Goal: Task Accomplishment & Management: Complete application form

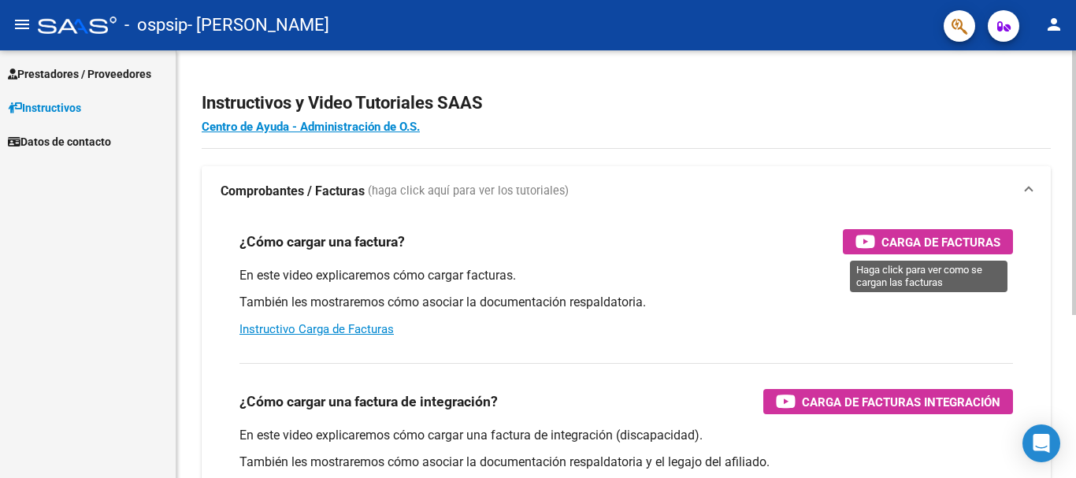
click at [944, 245] on span "Carga de Facturas" at bounding box center [940, 242] width 119 height 20
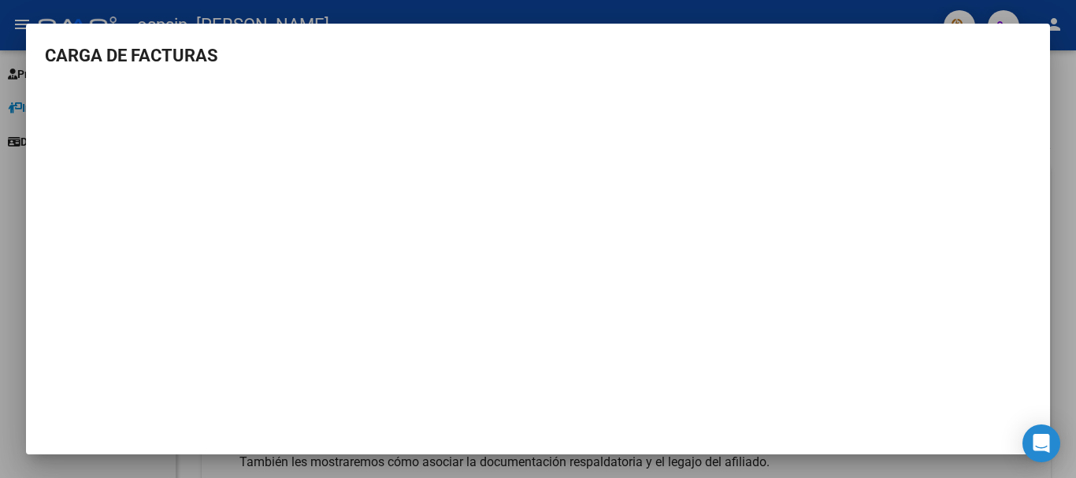
click at [1066, 210] on div at bounding box center [538, 239] width 1076 height 478
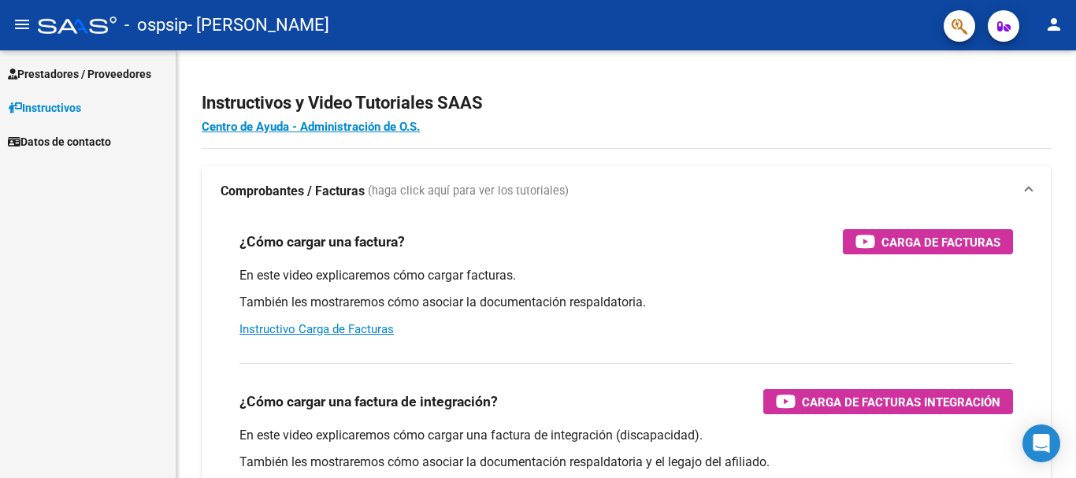
click at [94, 70] on span "Prestadores / Proveedores" at bounding box center [79, 73] width 143 height 17
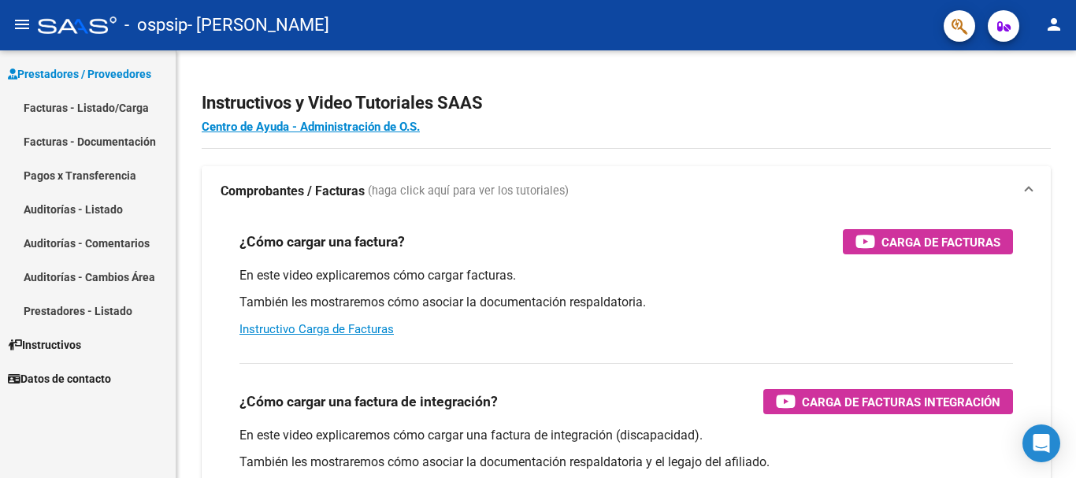
click at [84, 109] on link "Facturas - Listado/Carga" at bounding box center [88, 108] width 176 height 34
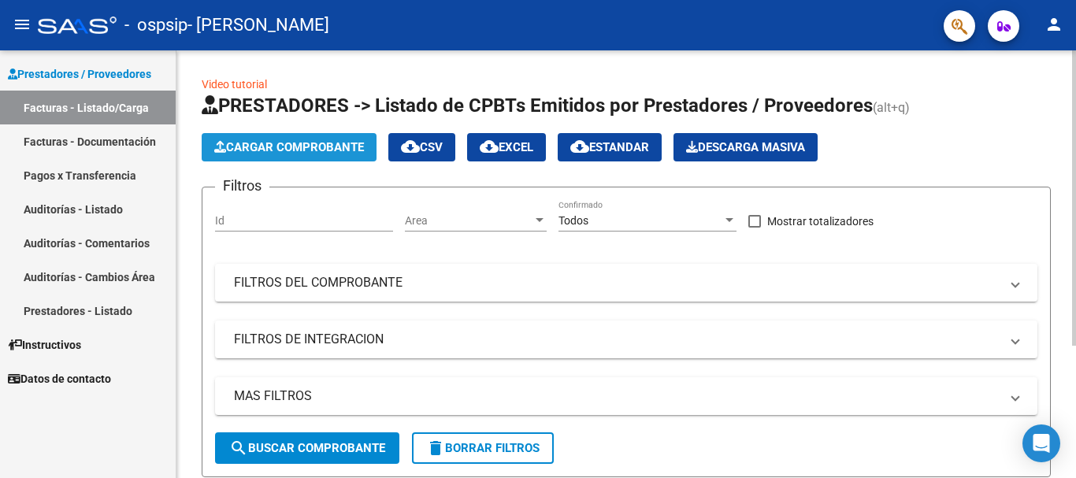
click at [345, 143] on span "Cargar Comprobante" at bounding box center [289, 147] width 150 height 14
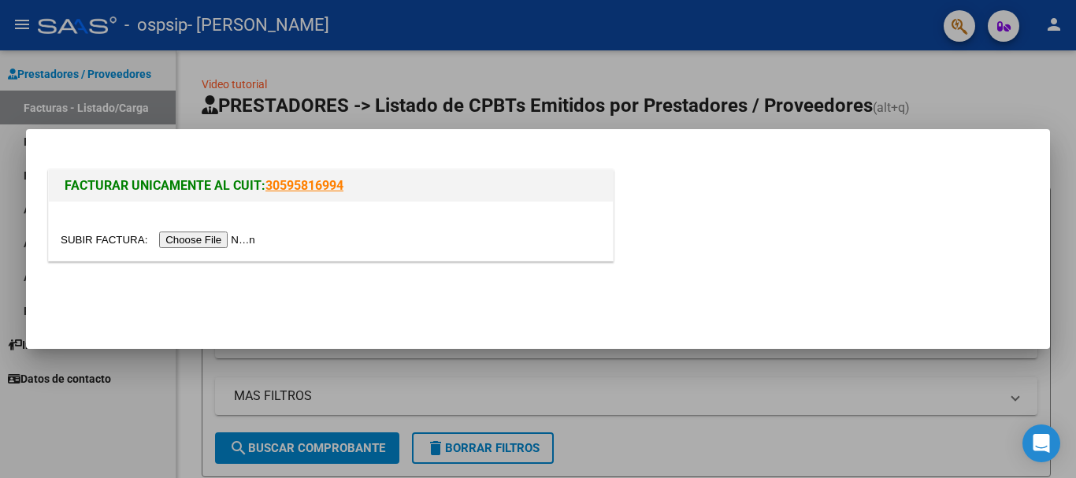
click at [217, 235] on input "file" at bounding box center [160, 240] width 199 height 17
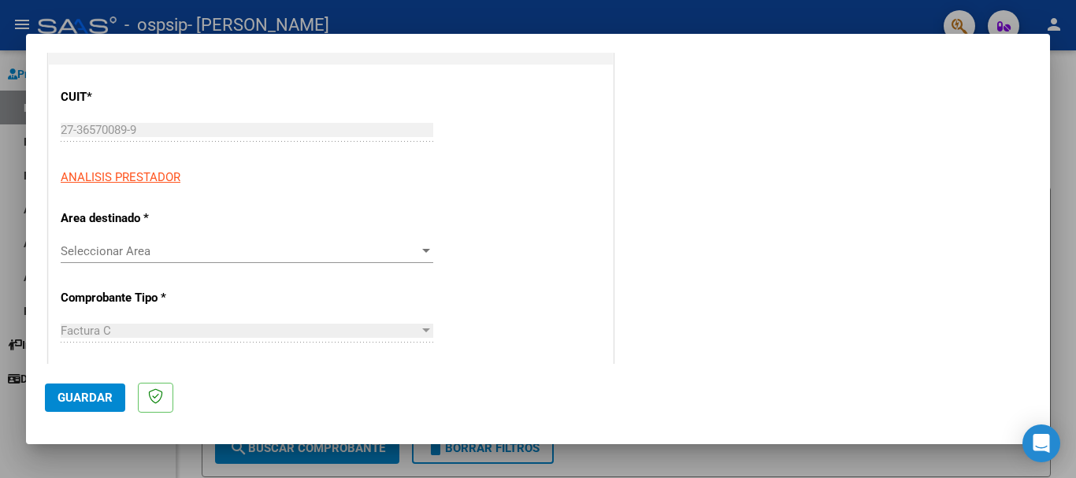
scroll to position [236, 0]
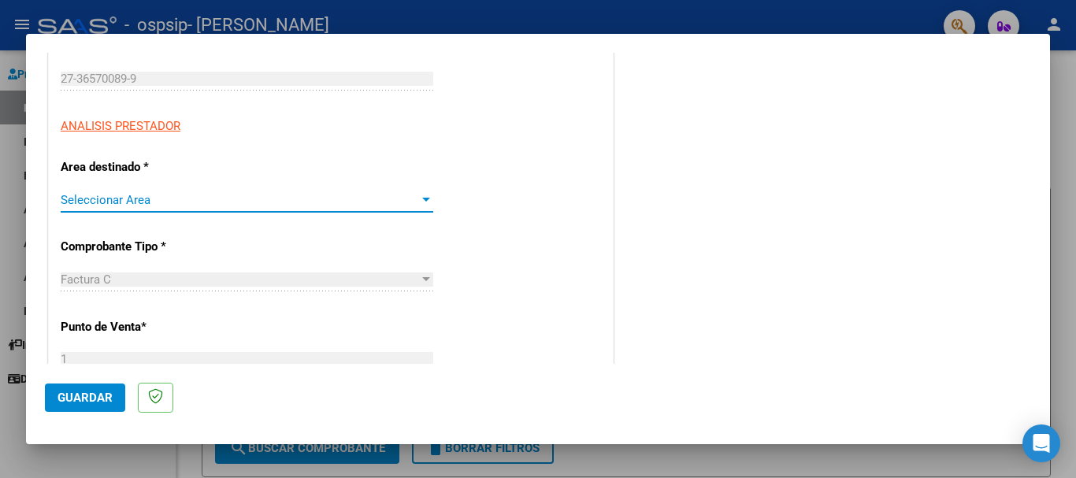
click at [419, 198] on div at bounding box center [426, 200] width 14 height 13
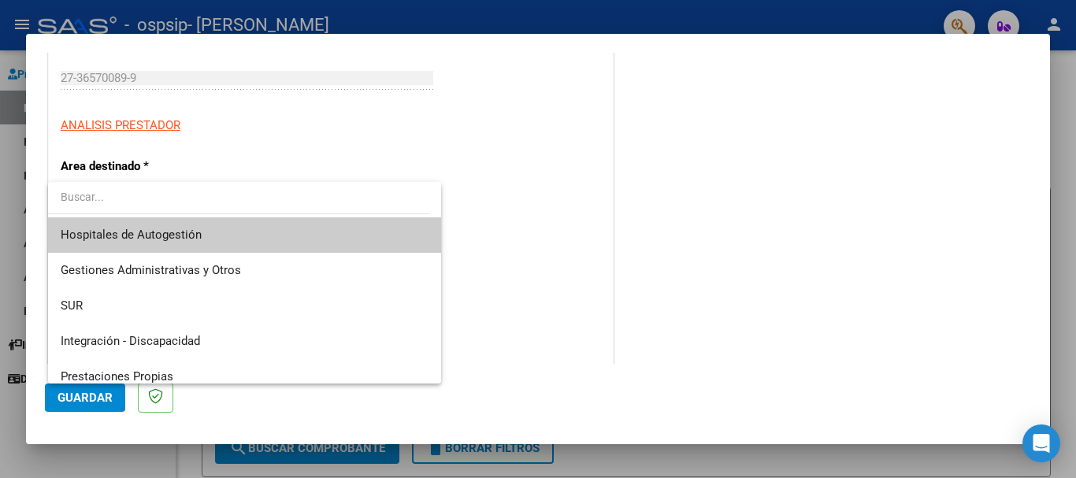
scroll to position [79, 0]
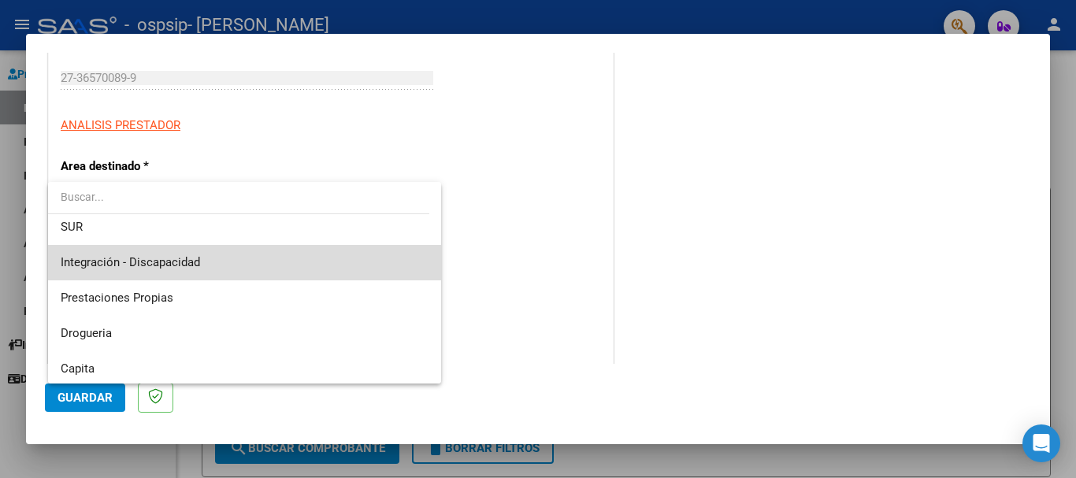
click at [255, 257] on span "Integración - Discapacidad" at bounding box center [245, 262] width 368 height 35
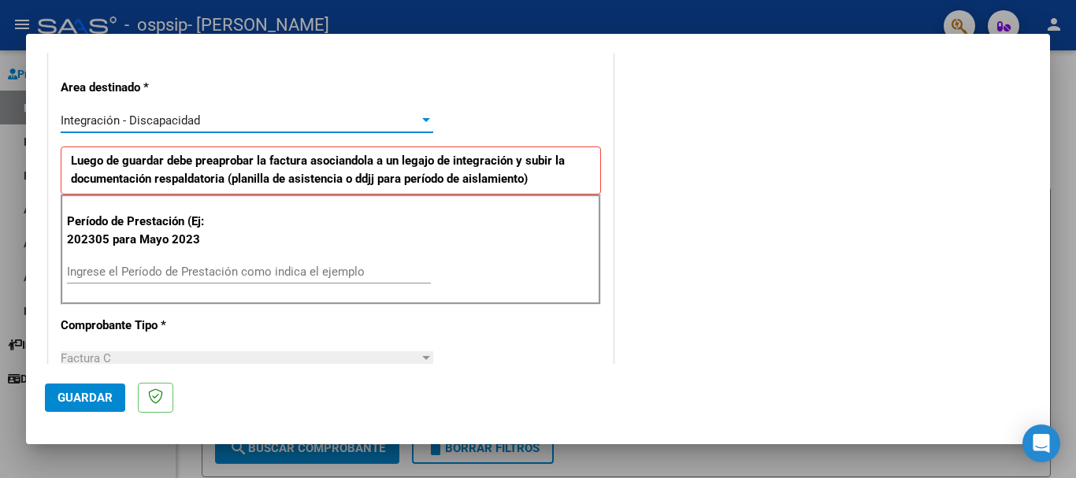
scroll to position [395, 0]
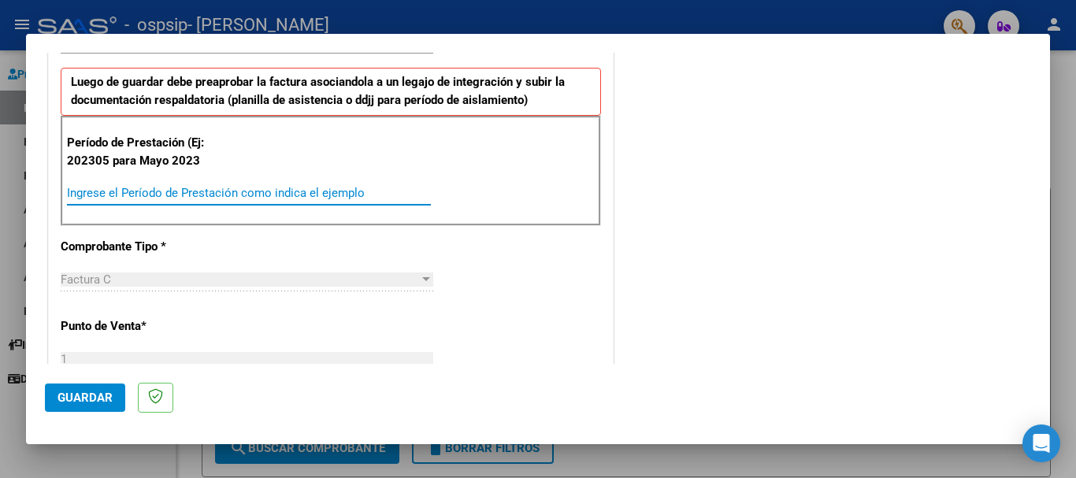
click at [246, 198] on input "Ingrese el Período de Prestación como indica el ejemplo" at bounding box center [249, 193] width 364 height 14
type input "0"
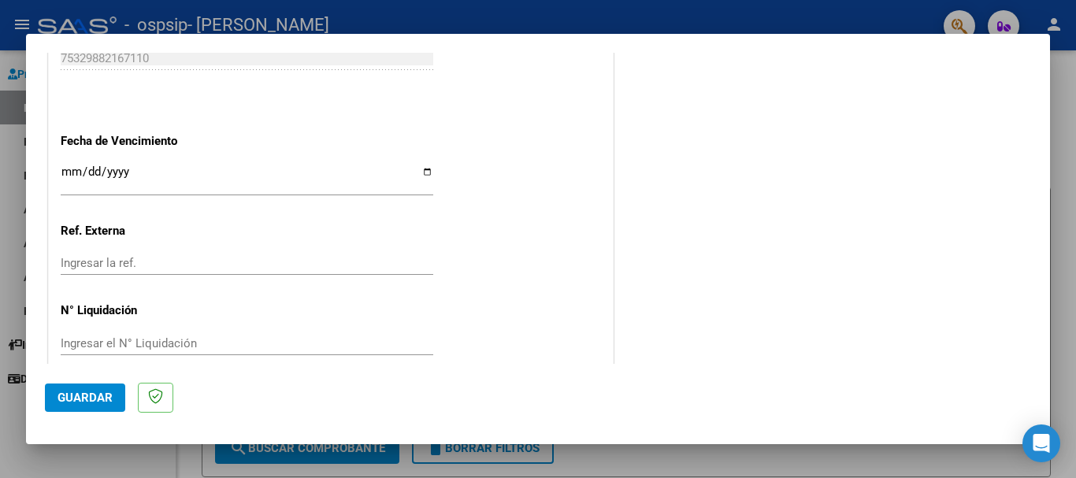
scroll to position [1024, 0]
type input "202507"
click at [69, 173] on input "Ingresar la fecha" at bounding box center [247, 177] width 372 height 25
click at [425, 172] on input "Ingresar la fecha" at bounding box center [247, 177] width 372 height 25
type input "[DATE]"
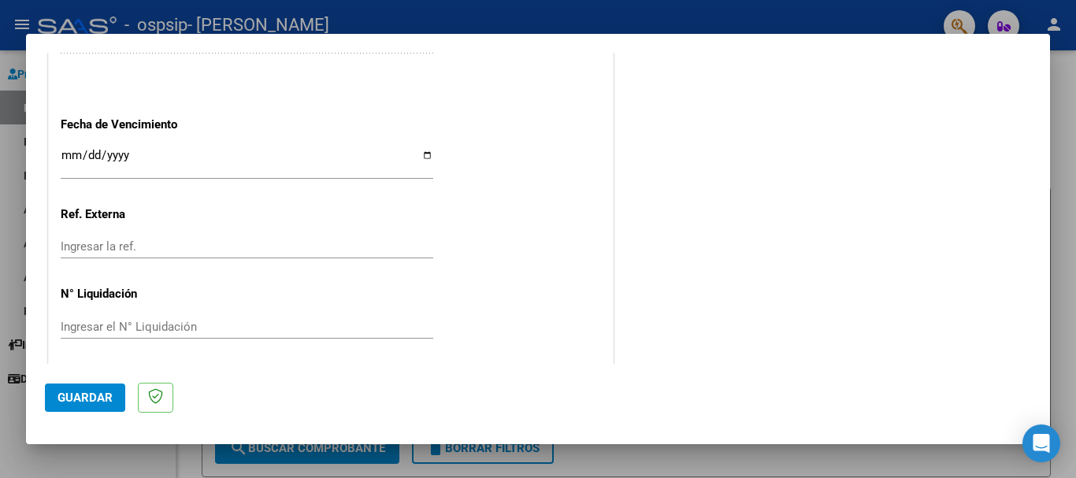
scroll to position [1045, 0]
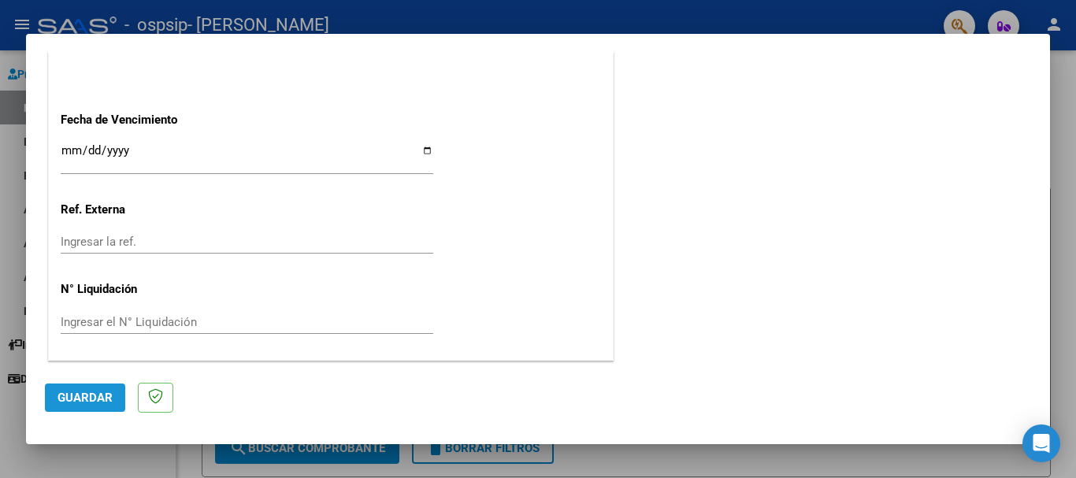
click at [94, 395] on span "Guardar" at bounding box center [84, 398] width 55 height 14
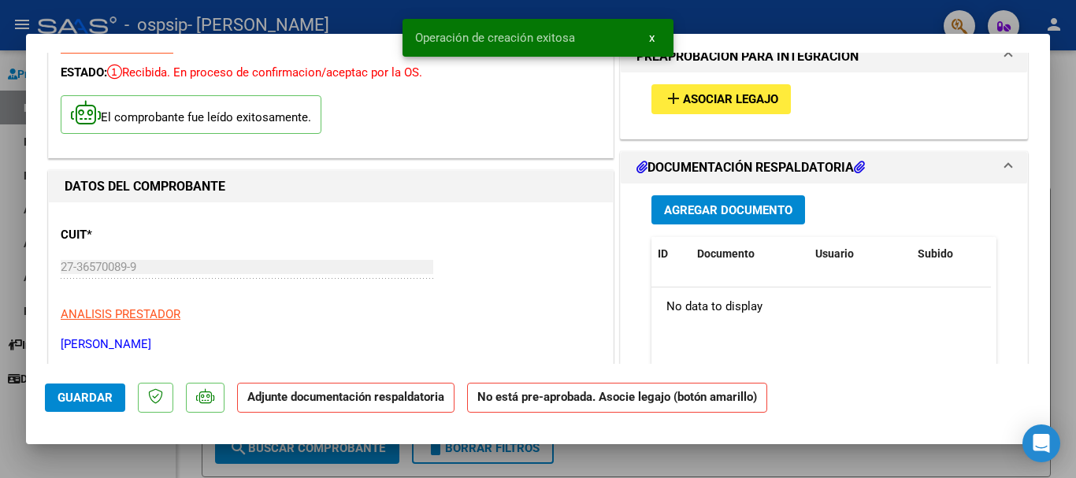
scroll to position [79, 0]
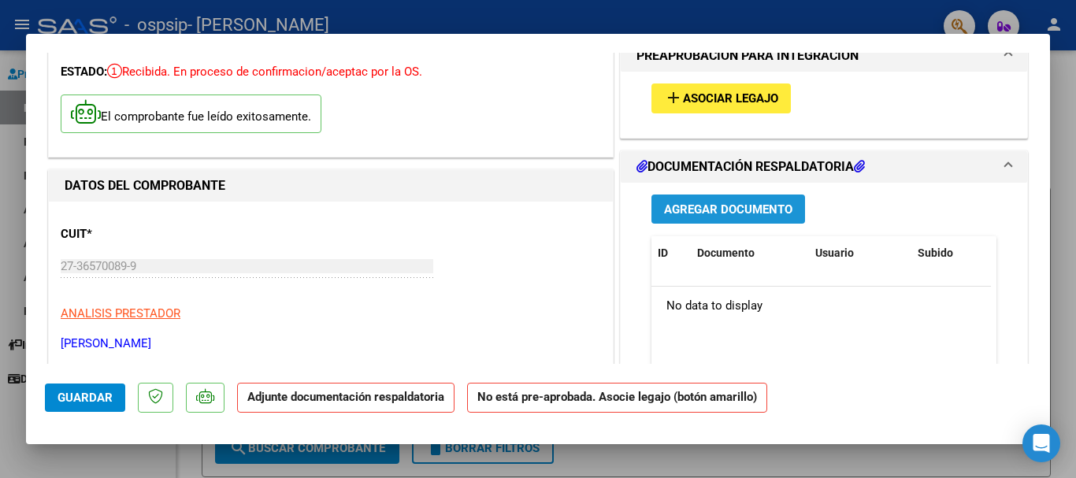
click at [772, 215] on span "Agregar Documento" at bounding box center [728, 209] width 128 height 14
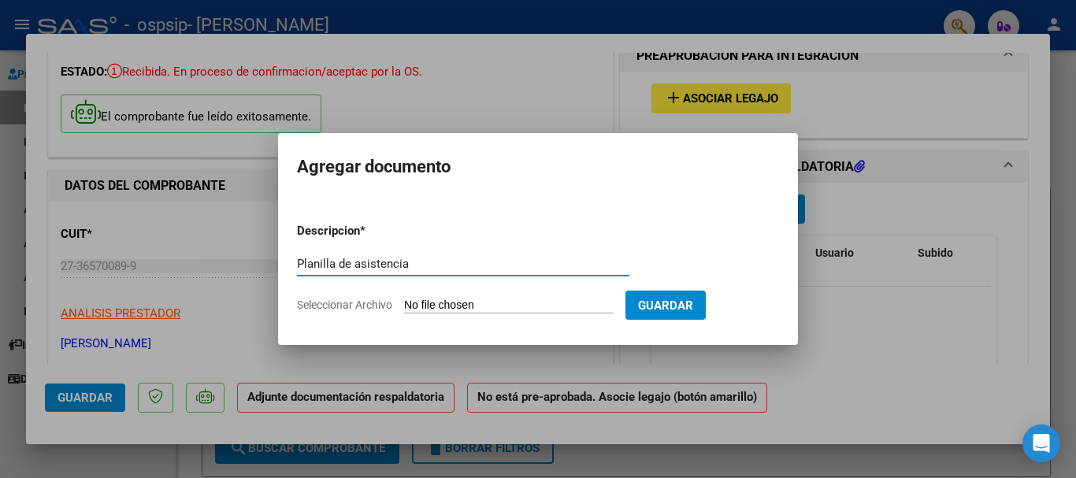
type input "Planilla de asistencia"
click at [489, 308] on input "Seleccionar Archivo" at bounding box center [508, 305] width 209 height 15
type input "C:\fakepath\PLANILLA DE ASISTENCIA JULIO.jpeg"
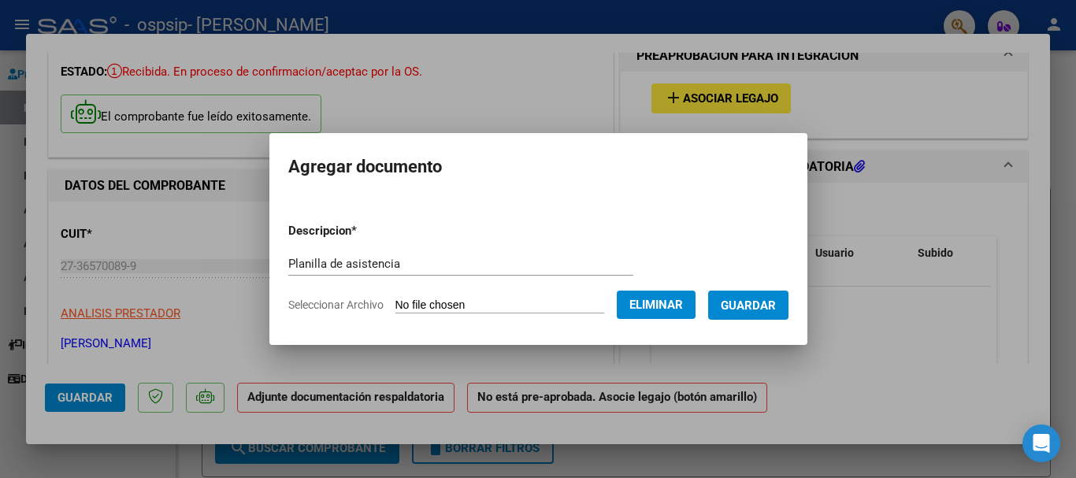
click at [736, 306] on span "Guardar" at bounding box center [748, 305] width 55 height 14
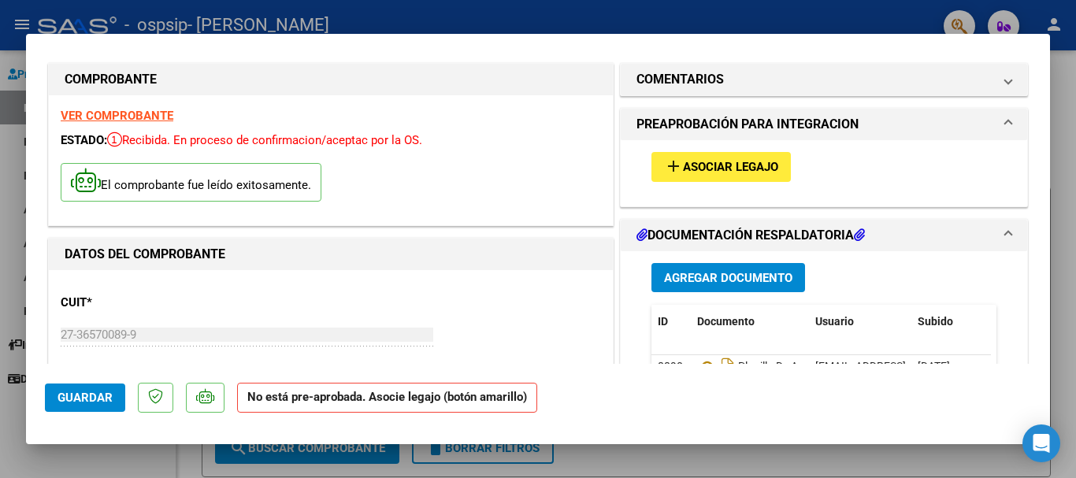
scroll to position [0, 0]
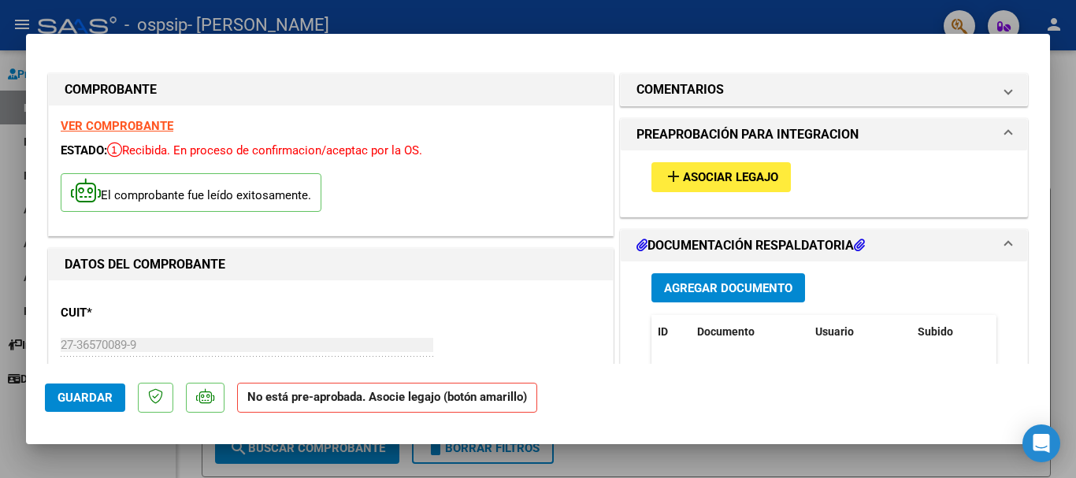
click at [86, 398] on span "Guardar" at bounding box center [84, 398] width 55 height 14
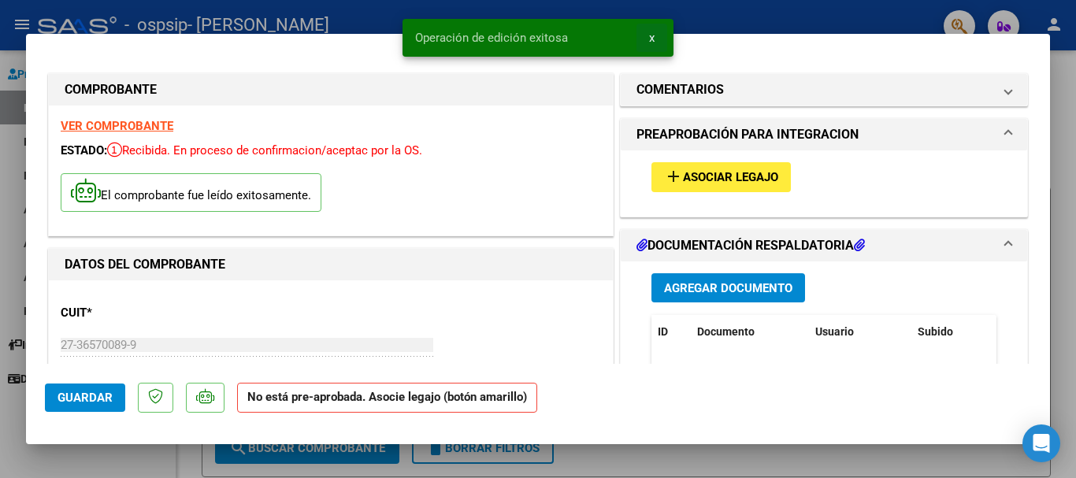
click at [654, 34] on span "x" at bounding box center [652, 38] width 6 height 14
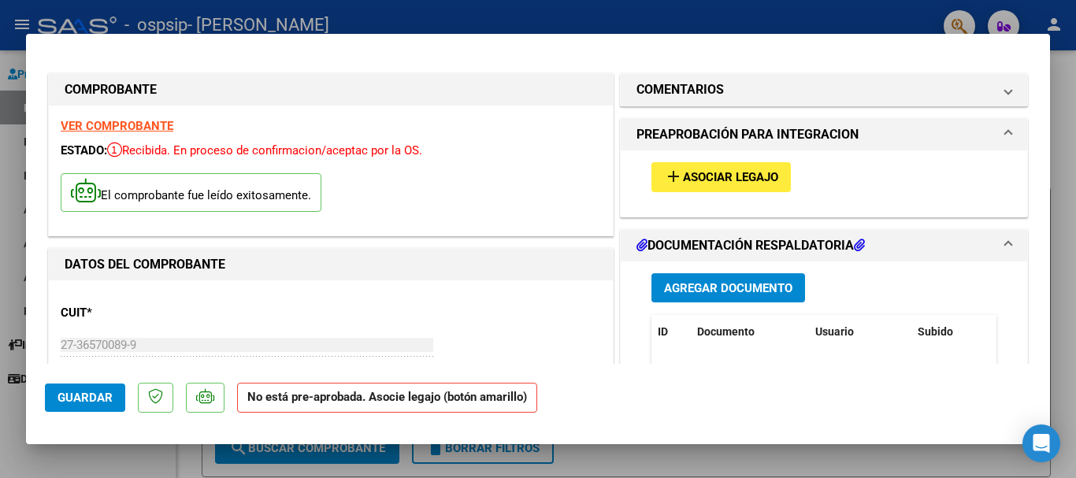
click at [1073, 315] on div at bounding box center [538, 239] width 1076 height 478
type input "$ 0,00"
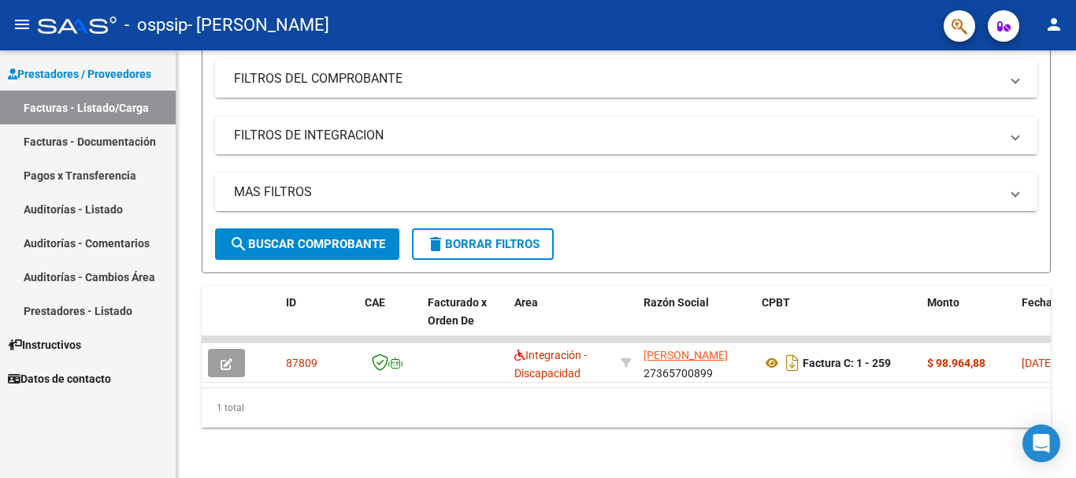
click at [1057, 20] on mat-icon "person" at bounding box center [1053, 24] width 19 height 19
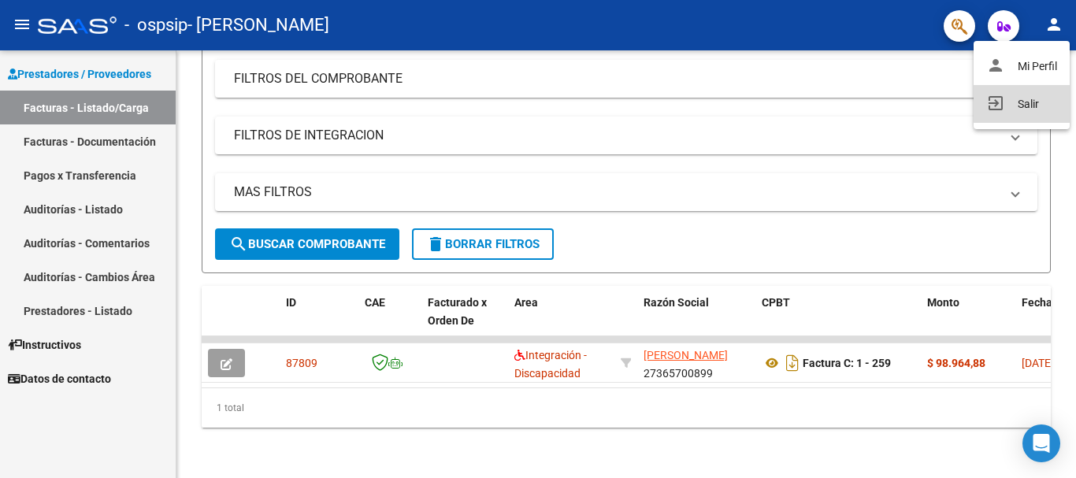
click at [1024, 102] on button "exit_to_app Salir" at bounding box center [1021, 104] width 96 height 38
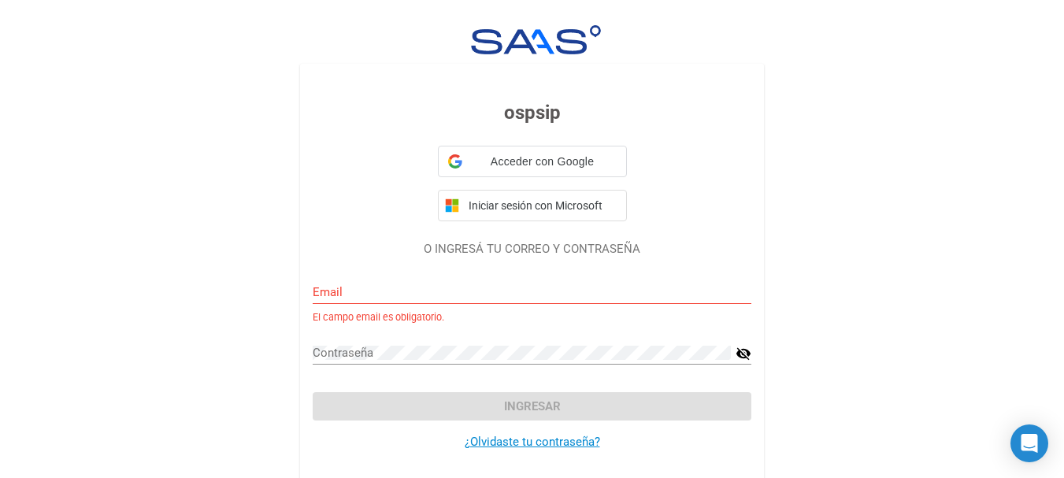
click at [376, 280] on div "Email" at bounding box center [532, 287] width 439 height 34
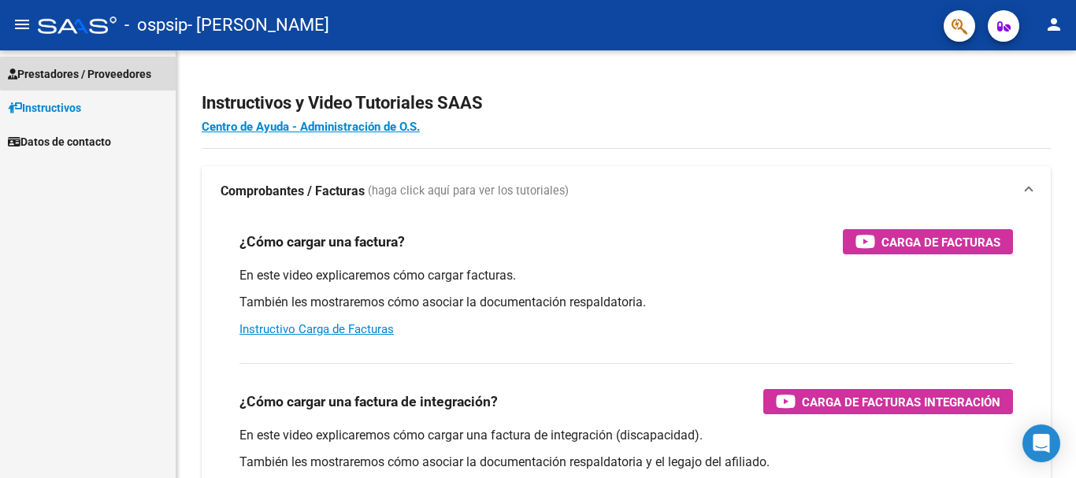
click at [139, 72] on span "Prestadores / Proveedores" at bounding box center [79, 73] width 143 height 17
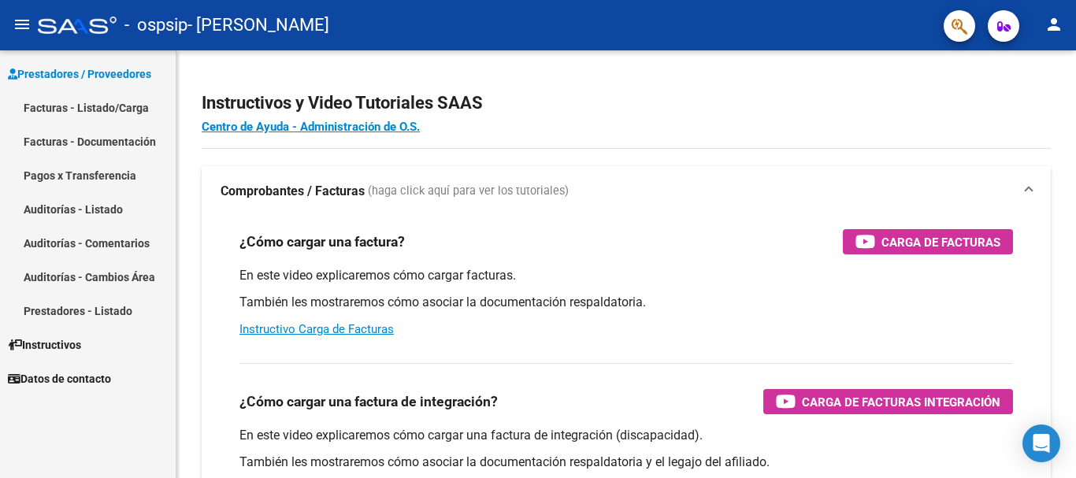
click at [1051, 31] on mat-icon "person" at bounding box center [1053, 24] width 19 height 19
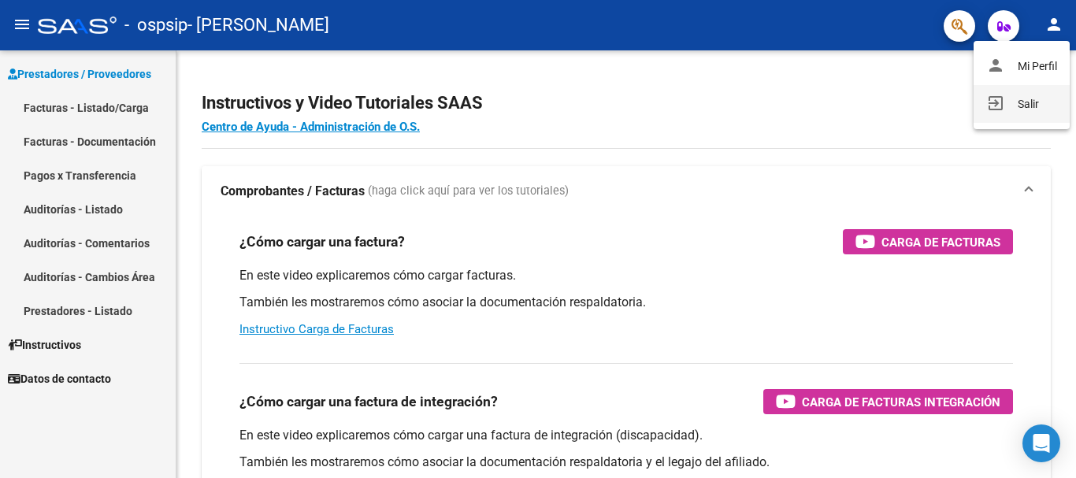
click at [1029, 113] on button "exit_to_app Salir" at bounding box center [1021, 104] width 96 height 38
